Goal: Task Accomplishment & Management: Manage account settings

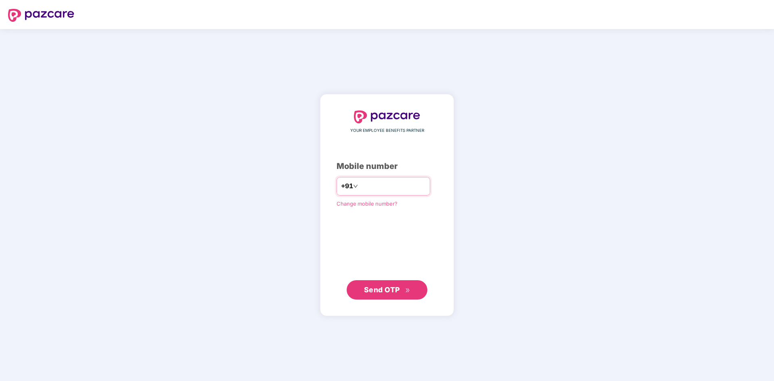
drag, startPoint x: 393, startPoint y: 187, endPoint x: 347, endPoint y: 180, distance: 45.7
click at [347, 180] on div "**********" at bounding box center [384, 186] width 94 height 19
type input "**********"
click at [380, 284] on span "Send OTP" at bounding box center [387, 289] width 46 height 11
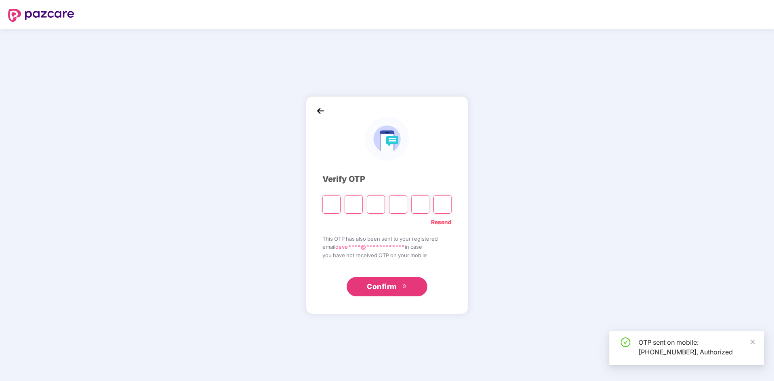
click at [330, 200] on input "Please enter verification code. Digit 1" at bounding box center [331, 204] width 18 height 19
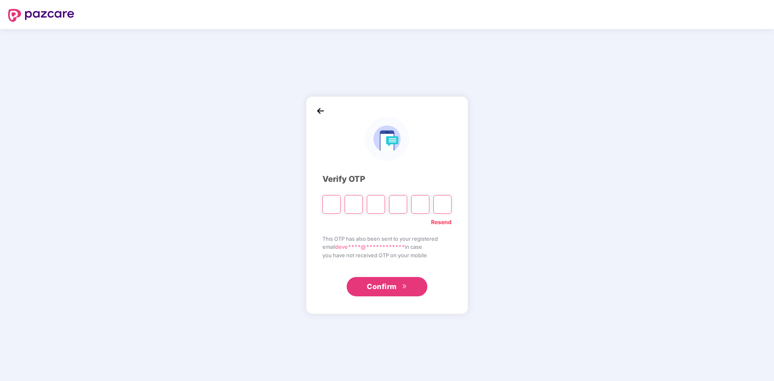
type input "*"
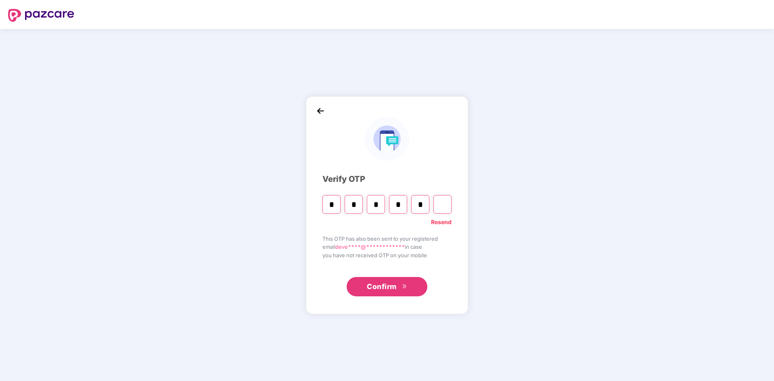
type input "*"
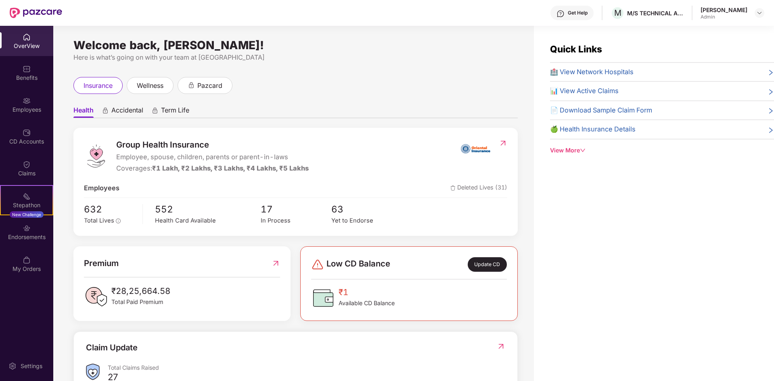
click at [489, 261] on div "Update CD" at bounding box center [487, 264] width 39 height 15
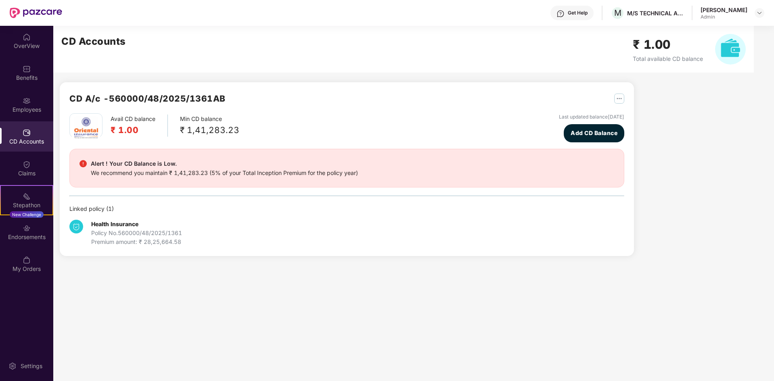
click at [213, 174] on div "We recommend you maintain ₹ 1,41,283.23 (5% of your Total Inception Premium for…" at bounding box center [224, 173] width 267 height 9
click at [27, 237] on div "Endorsements" at bounding box center [26, 237] width 53 height 8
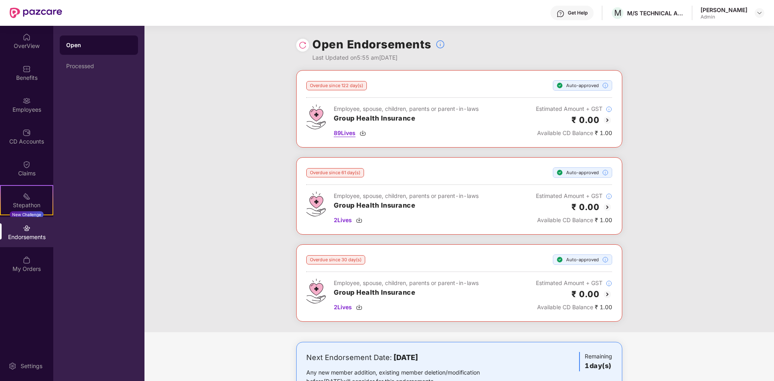
click at [362, 131] on img at bounding box center [363, 133] width 6 height 6
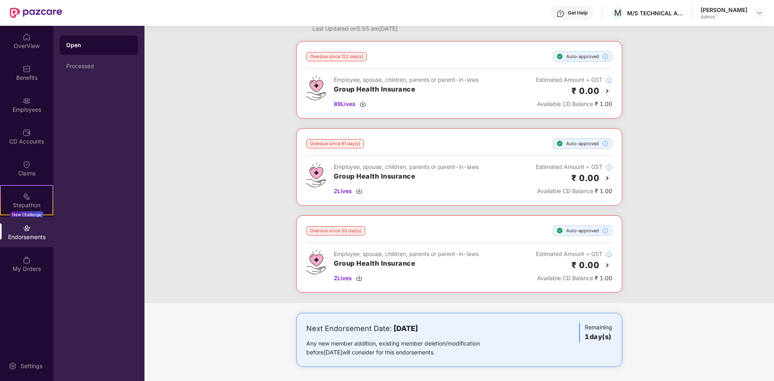
scroll to position [31, 0]
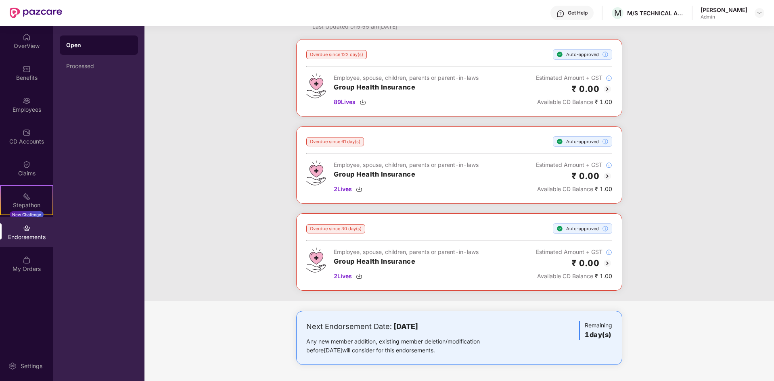
click at [347, 192] on span "2 Lives" at bounding box center [343, 189] width 18 height 9
click at [341, 276] on span "2 Lives" at bounding box center [343, 276] width 18 height 9
click at [380, 351] on div "Any new member addition, existing member deletion/modification before [DATE] wi…" at bounding box center [405, 346] width 199 height 18
drag, startPoint x: 312, startPoint y: 343, endPoint x: 440, endPoint y: 339, distance: 128.4
click at [440, 339] on div "Any new member addition, existing member deletion/modification before [DATE] wi…" at bounding box center [405, 346] width 199 height 18
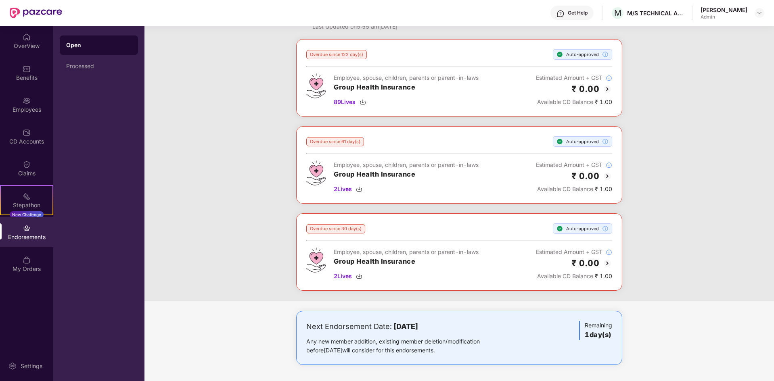
click at [362, 351] on div "Any new member addition, existing member deletion/modification before [DATE] wi…" at bounding box center [405, 346] width 199 height 18
drag, startPoint x: 359, startPoint y: 351, endPoint x: 420, endPoint y: 352, distance: 61.3
click at [420, 352] on div "Any new member addition, existing member deletion/modification before [DATE] wi…" at bounding box center [405, 346] width 199 height 18
click at [533, 344] on div "Next Endorsement Date: [DATE] Any new member addition, existing member deletion…" at bounding box center [459, 338] width 306 height 34
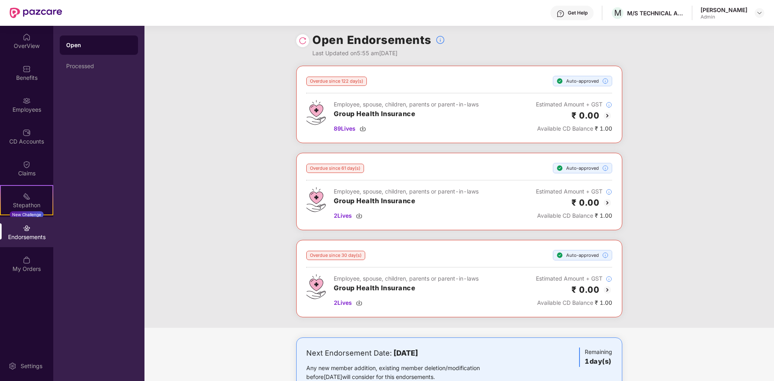
scroll to position [0, 0]
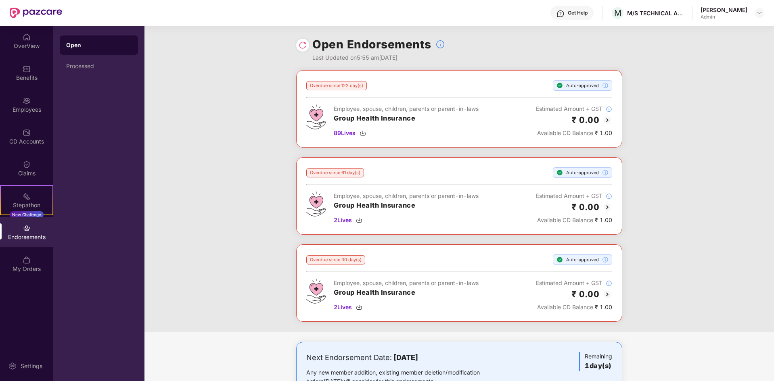
click at [607, 120] on img at bounding box center [607, 120] width 10 height 10
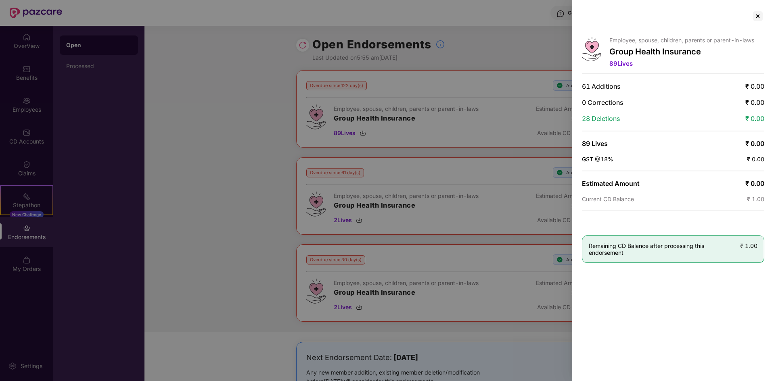
click at [690, 287] on div "Employee, spouse, children, parents or parent-in-laws Group Health Insurance 89…" at bounding box center [673, 190] width 202 height 381
click at [759, 16] on div at bounding box center [757, 16] width 13 height 13
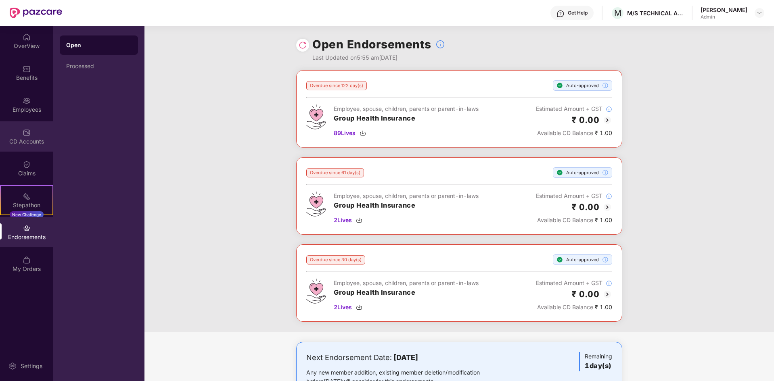
click at [28, 143] on div "CD Accounts" at bounding box center [26, 142] width 53 height 8
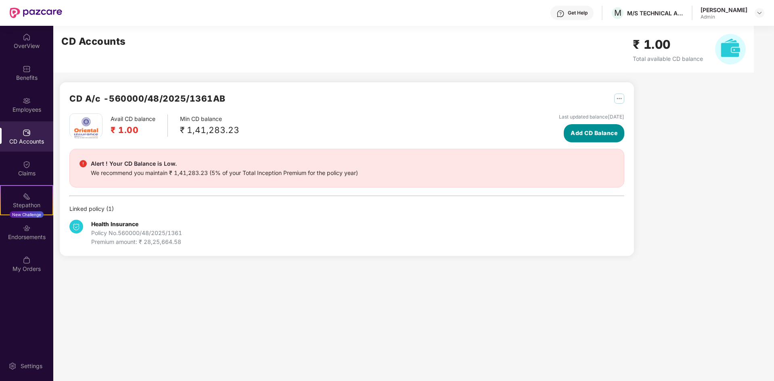
click at [606, 134] on span "Add CD Balance" at bounding box center [594, 133] width 47 height 9
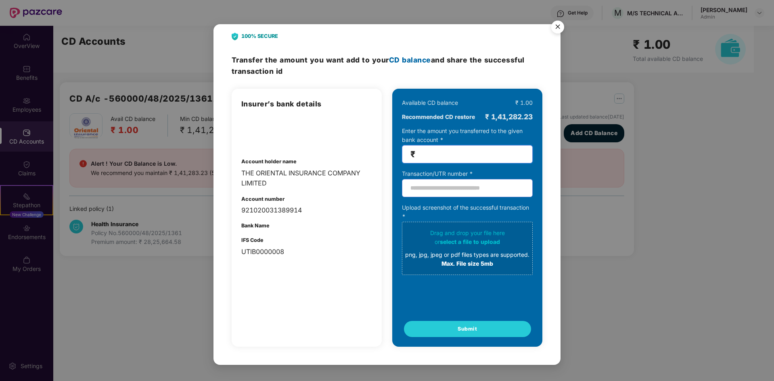
click at [439, 159] on input "number" at bounding box center [470, 154] width 107 height 9
click at [558, 24] on img "Close" at bounding box center [557, 28] width 23 height 23
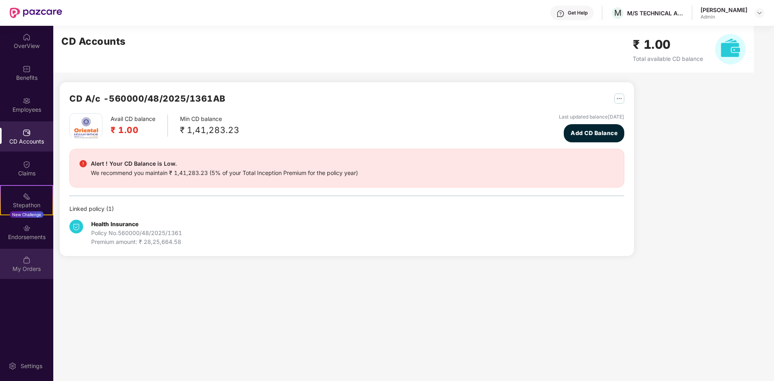
click at [29, 256] on img at bounding box center [27, 260] width 8 height 8
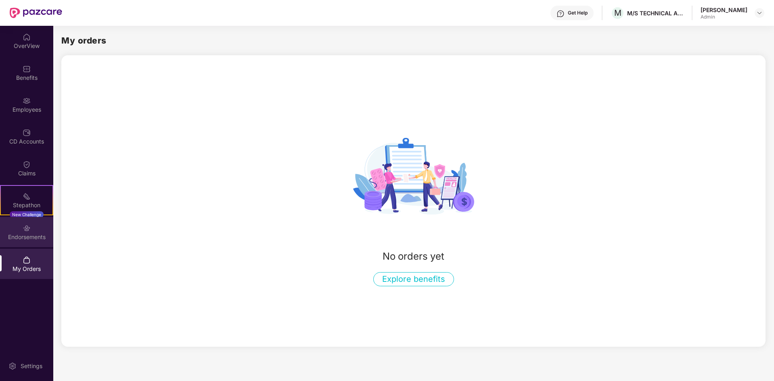
click at [21, 237] on div "Endorsements" at bounding box center [26, 237] width 53 height 8
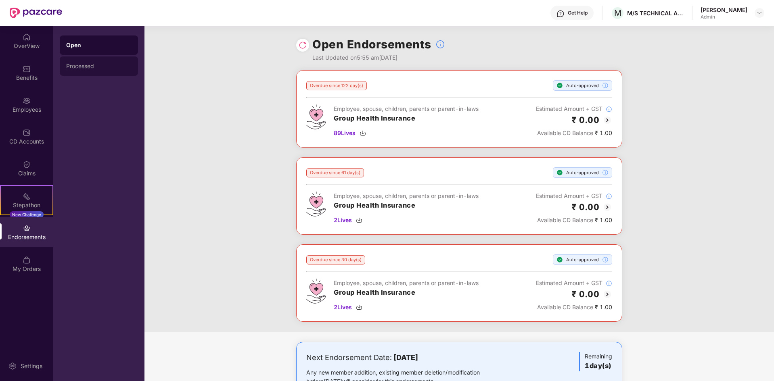
click at [89, 65] on div "Processed" at bounding box center [98, 66] width 65 height 6
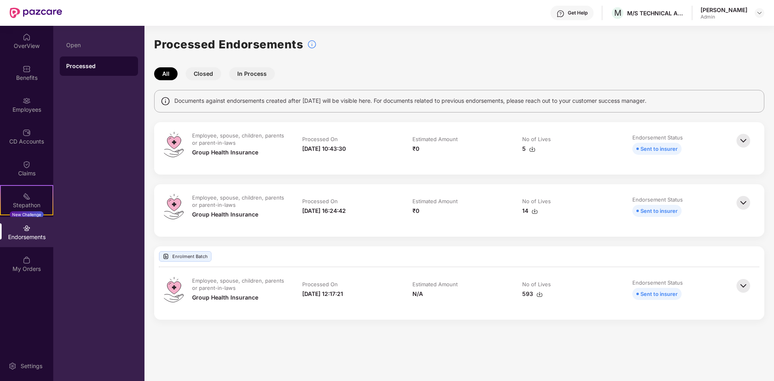
click at [740, 142] on img at bounding box center [743, 141] width 18 height 18
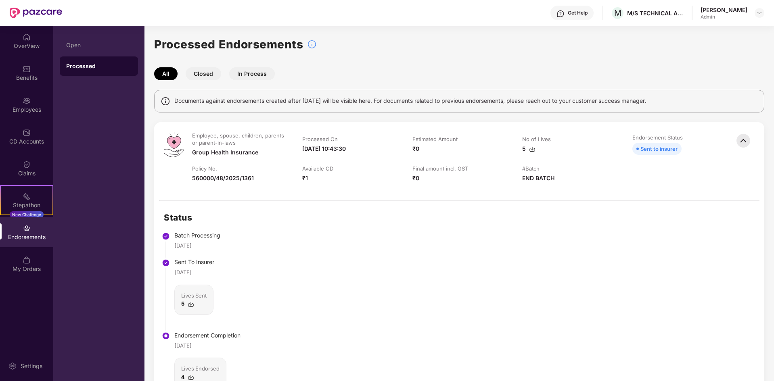
click at [740, 142] on img at bounding box center [743, 141] width 18 height 18
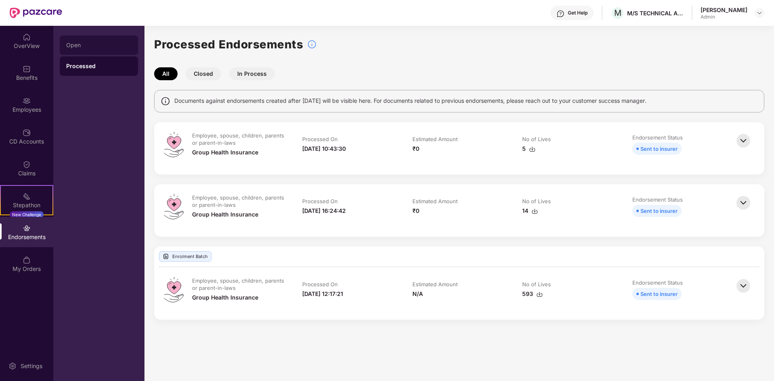
click at [75, 46] on div "Open" at bounding box center [98, 45] width 65 height 6
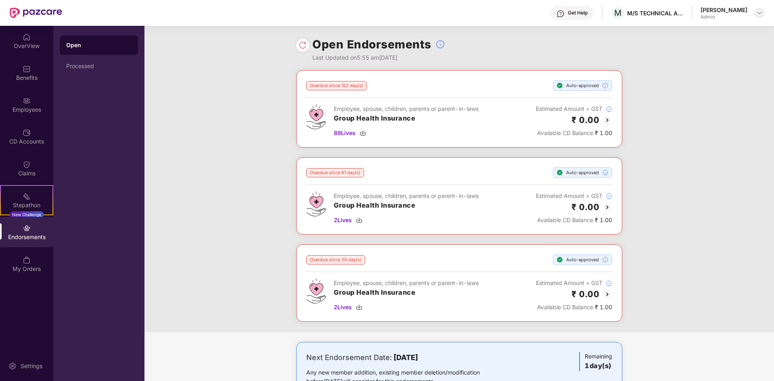
click at [759, 13] on img at bounding box center [759, 13] width 6 height 6
